Goal: Information Seeking & Learning: Learn about a topic

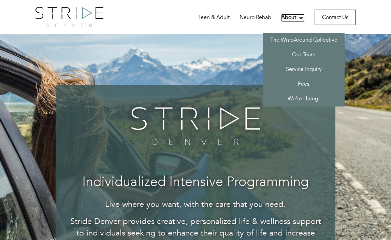
click at [283, 16] on link "About" at bounding box center [293, 18] width 24 height 9
click at [289, 37] on link "The WrapAround Collective" at bounding box center [303, 40] width 82 height 15
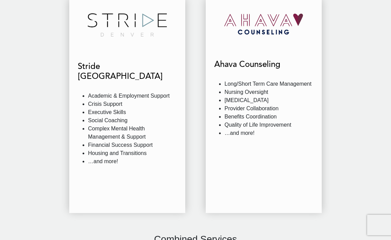
scroll to position [647, 0]
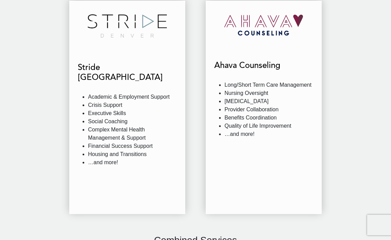
click at [227, 130] on li "…and more!" at bounding box center [268, 134] width 89 height 8
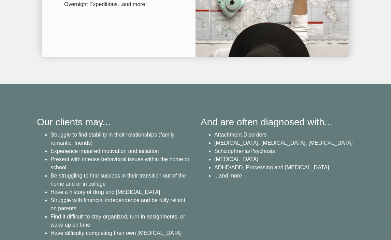
scroll to position [1001, 0]
